Goal: Task Accomplishment & Management: Use online tool/utility

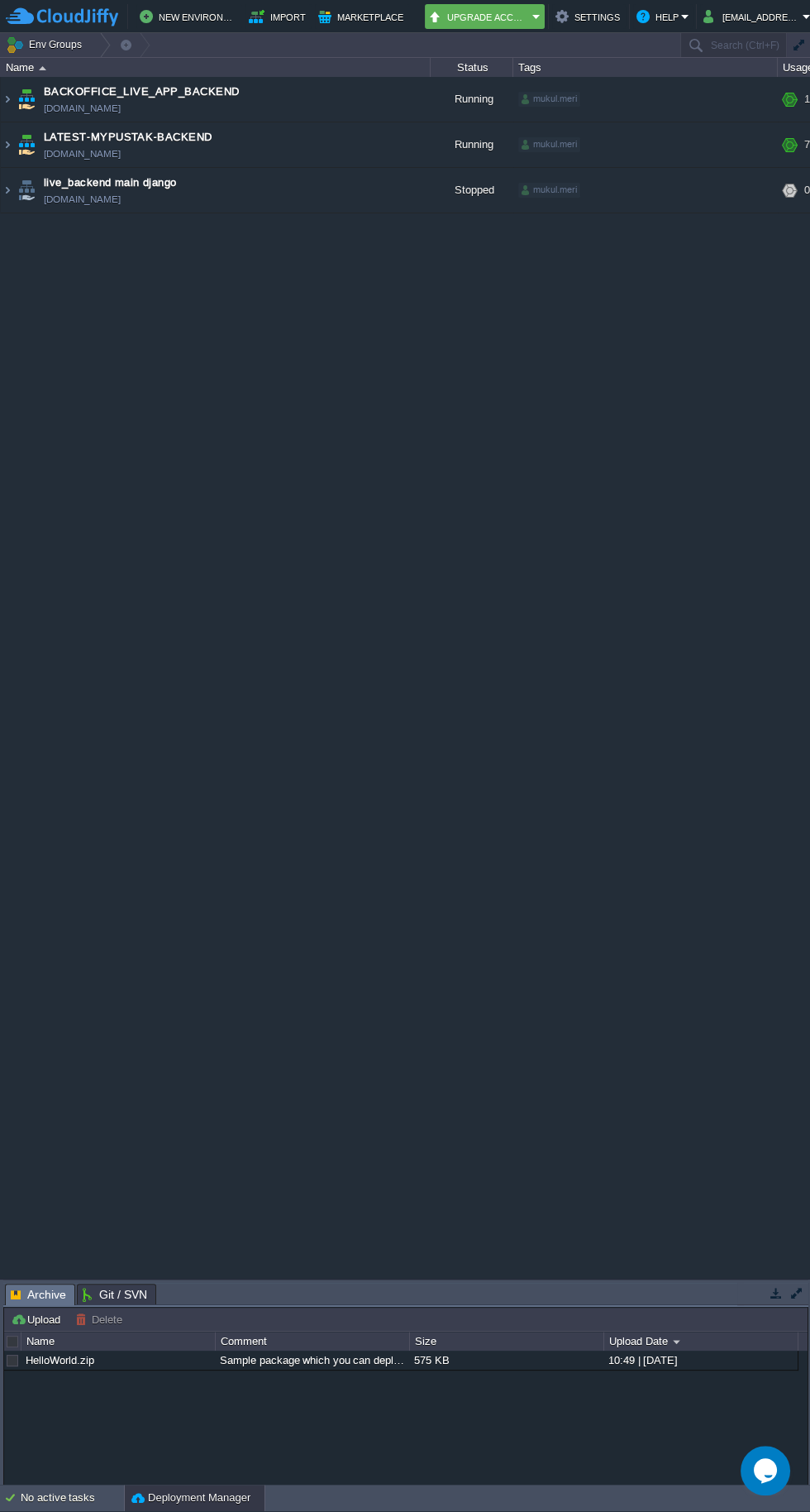
click at [120, 153] on link "[DOMAIN_NAME]" at bounding box center [82, 154] width 77 height 16
click at [54, 153] on link "[DOMAIN_NAME]" at bounding box center [82, 154] width 77 height 16
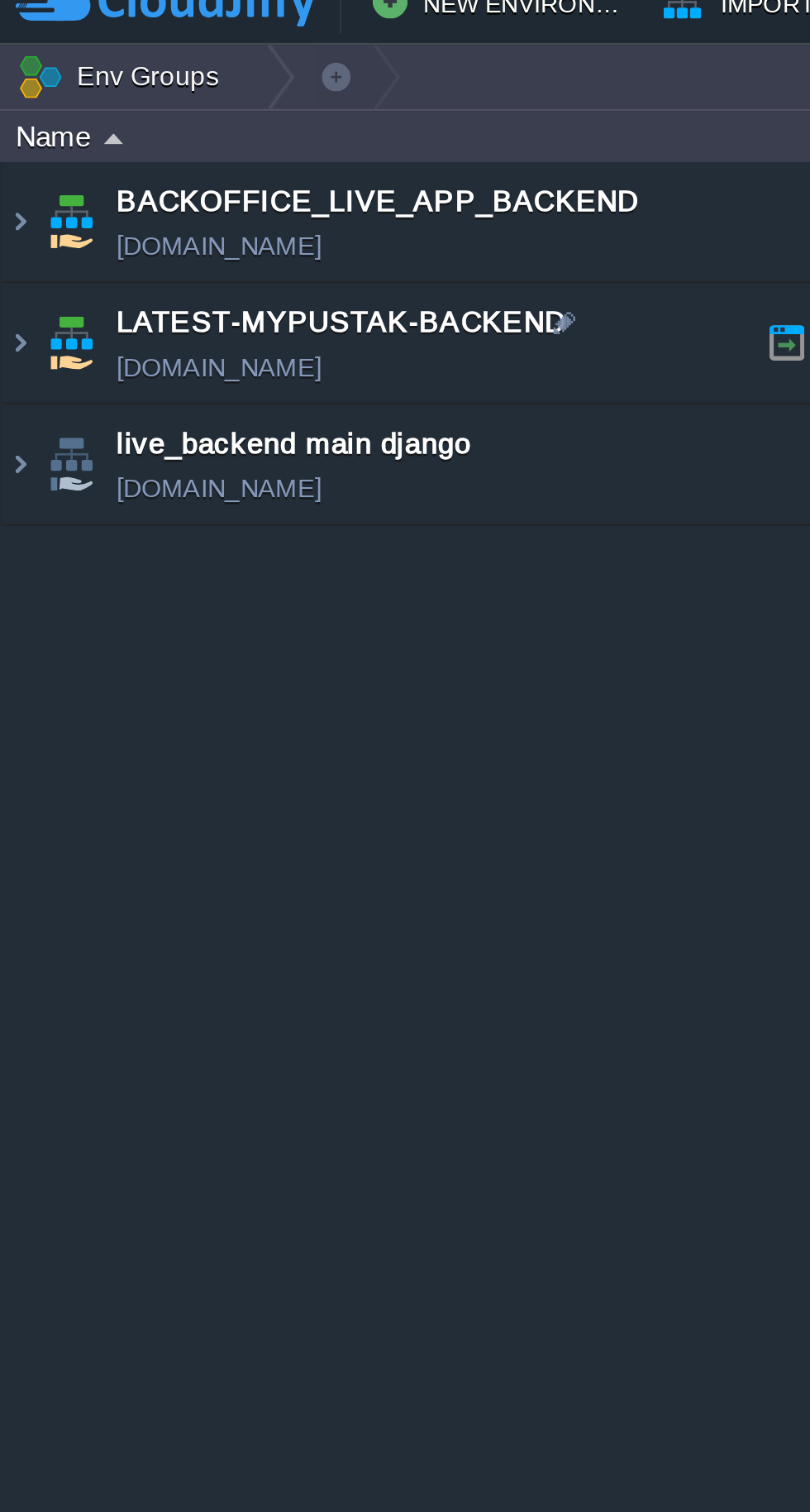
click at [8, 133] on img at bounding box center [8, 144] width 14 height 45
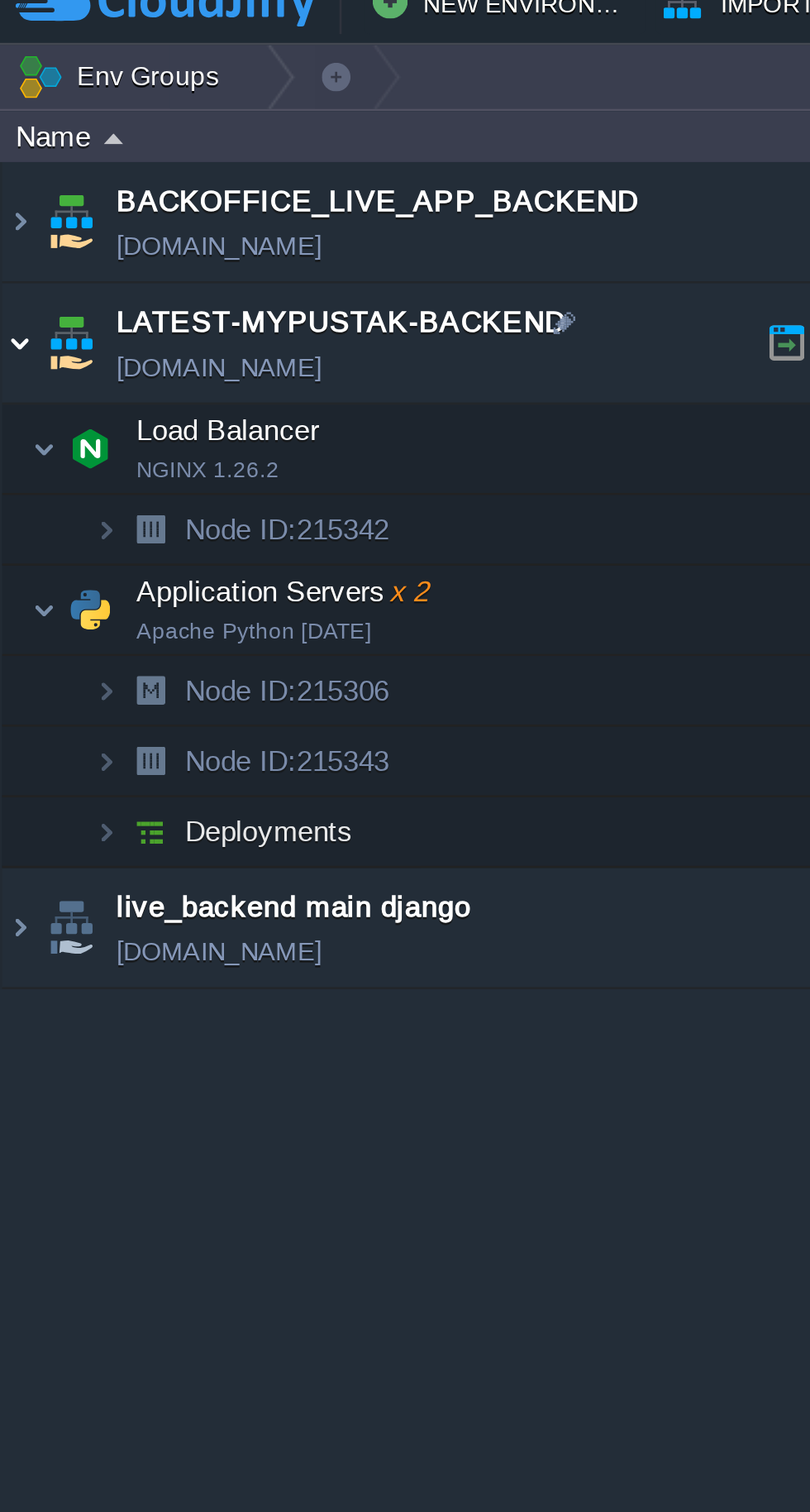
click at [16, 244] on img at bounding box center [17, 244] width 10 height 33
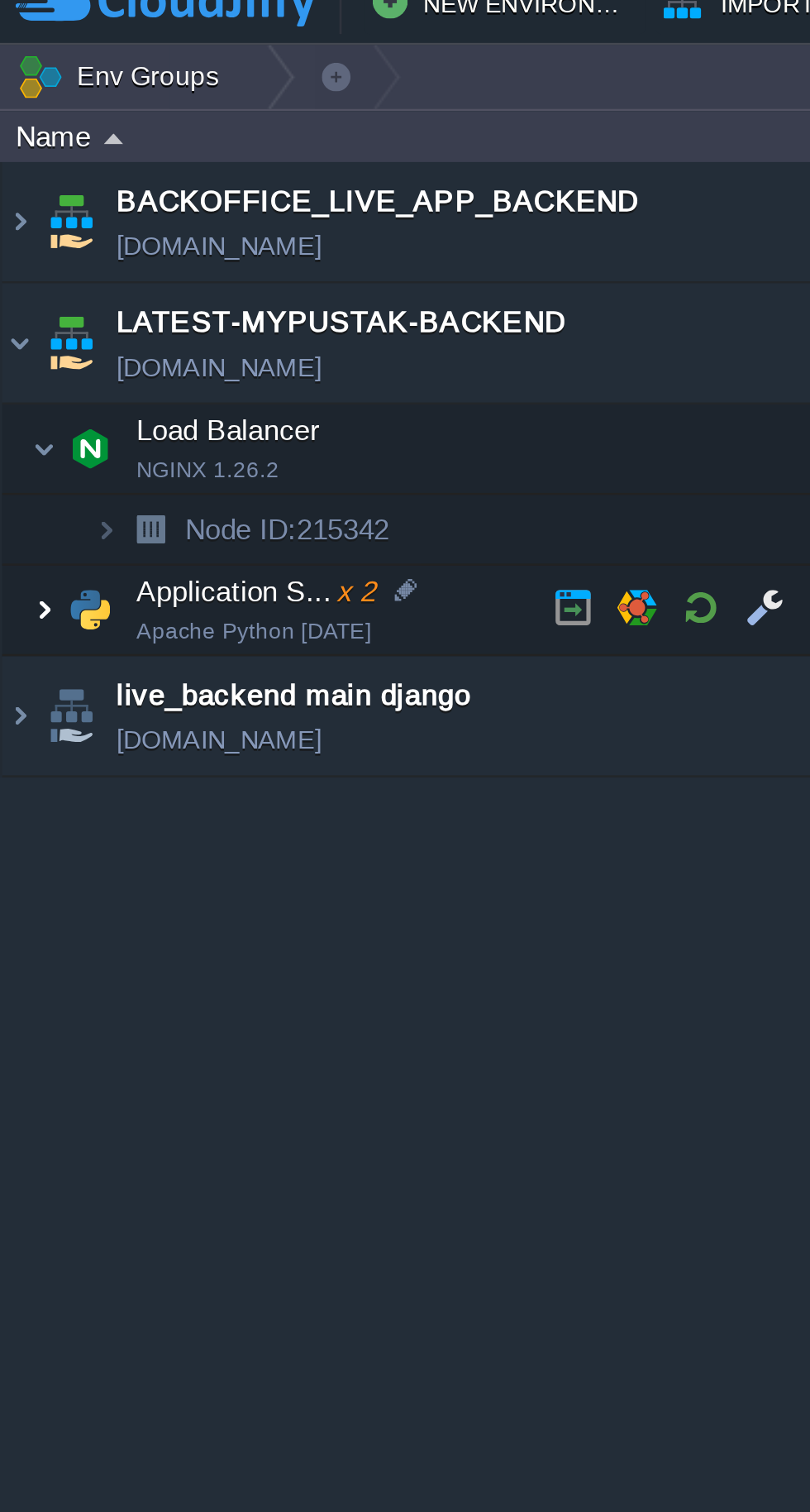
click at [18, 238] on img at bounding box center [17, 244] width 10 height 33
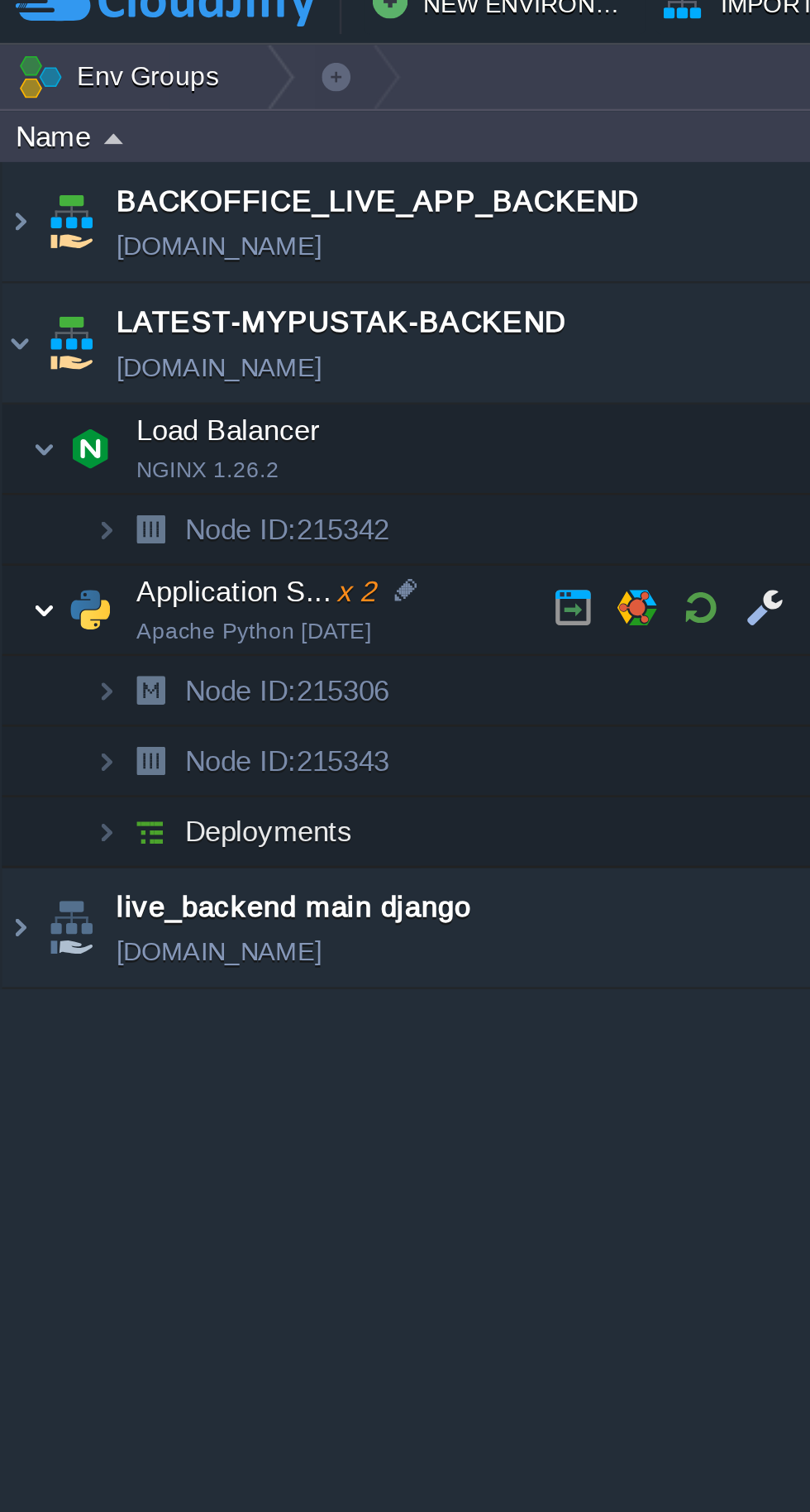
click at [262, 244] on button "button" at bounding box center [263, 244] width 15 height 15
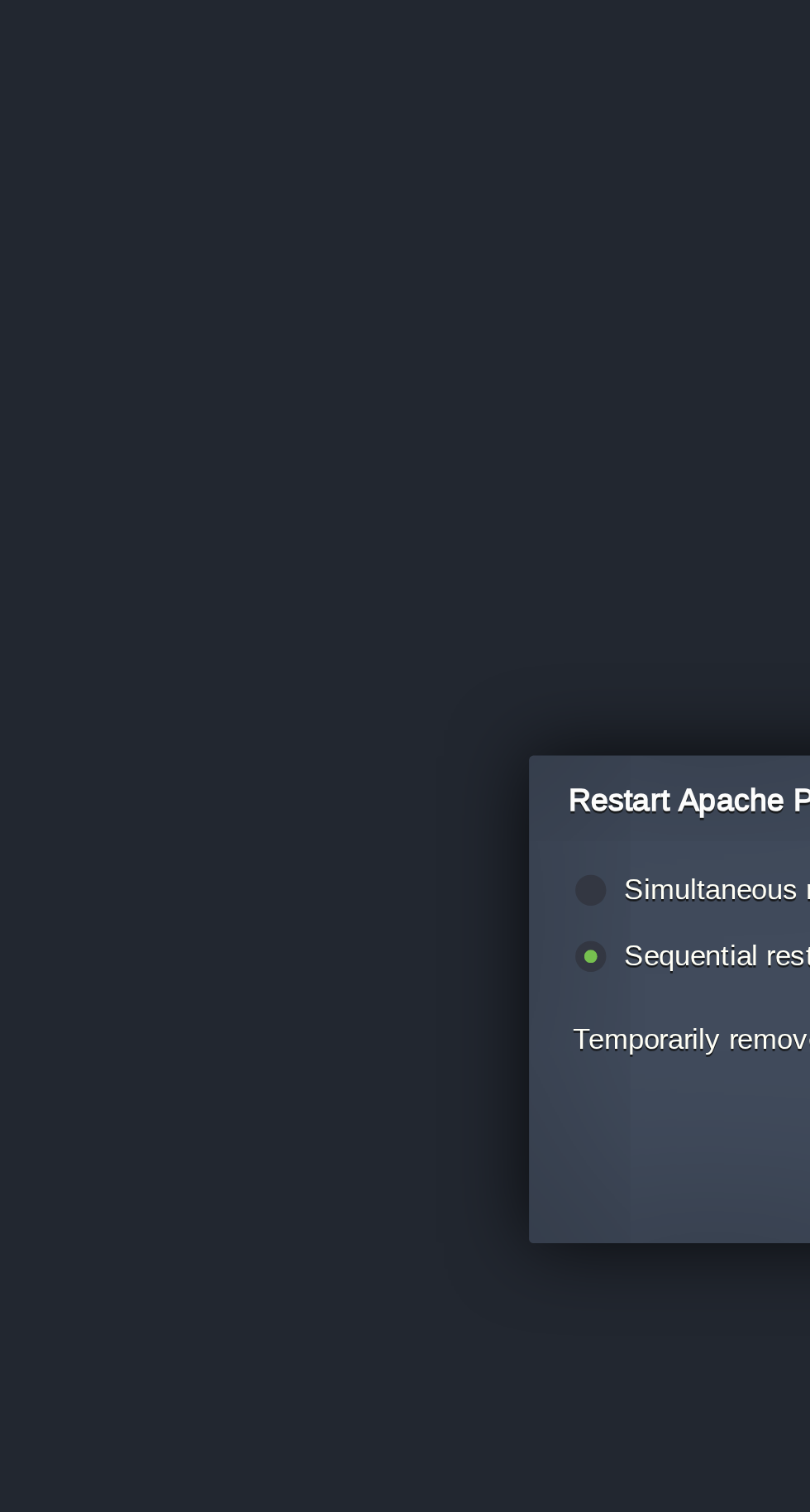
click at [266, 730] on label "Simultaneous restart (i.e. all together)" at bounding box center [323, 727] width 179 height 13
click at [226, 730] on input "radio" at bounding box center [220, 730] width 11 height 11
radio input "true"
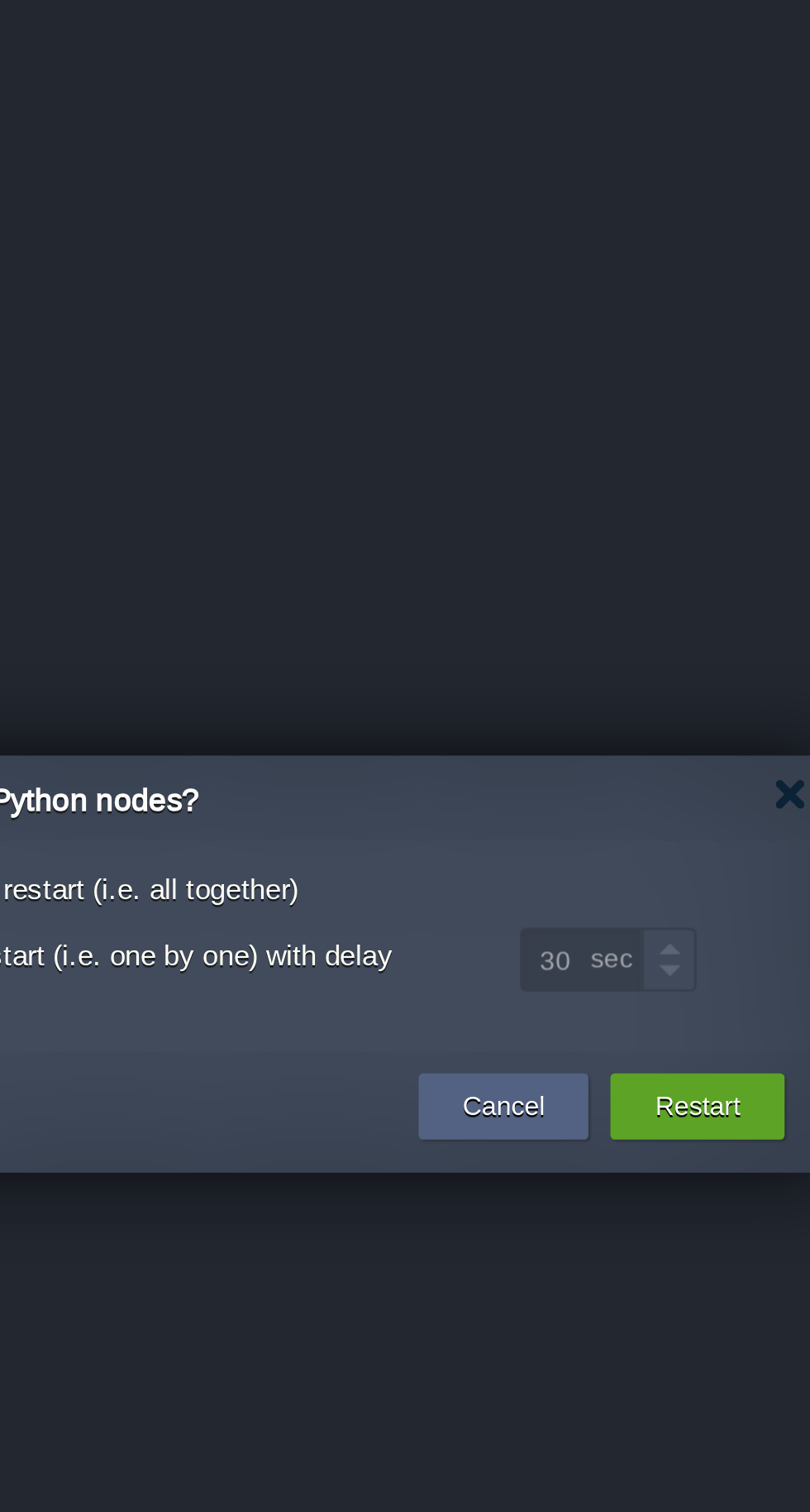
click at [554, 816] on button "Restart" at bounding box center [562, 809] width 32 height 16
